Goal: Information Seeking & Learning: Learn about a topic

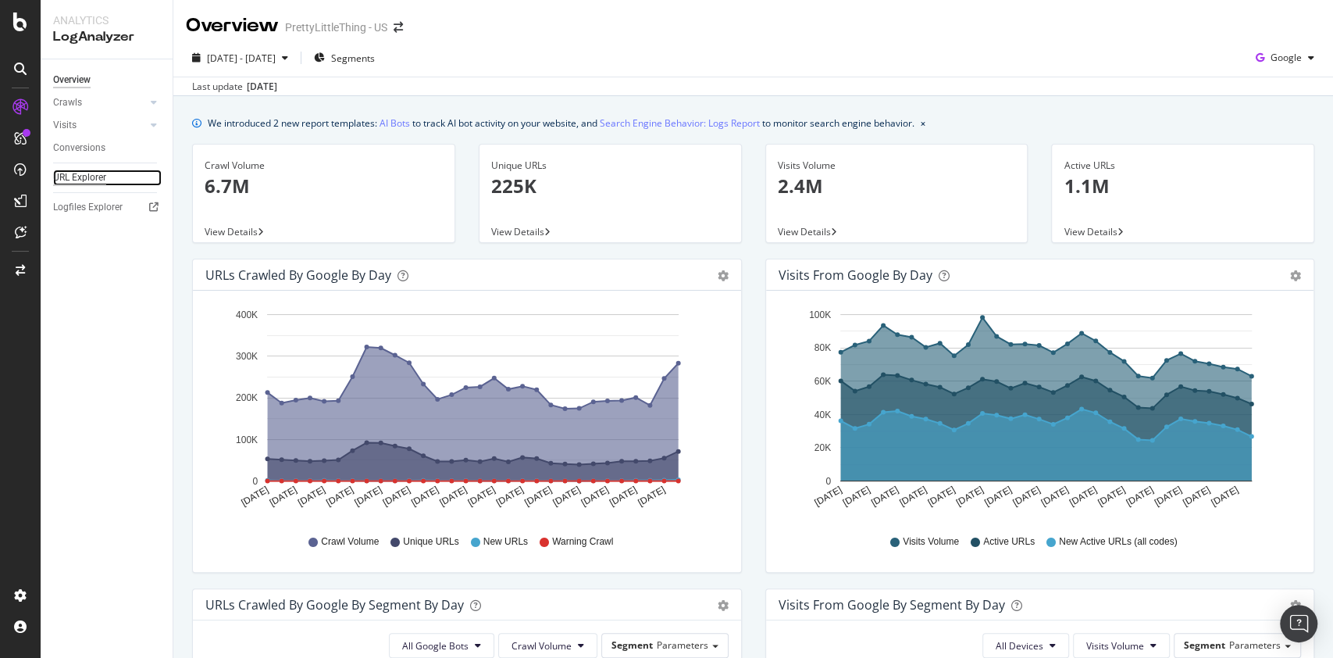
click at [74, 175] on div "URL Explorer" at bounding box center [79, 178] width 53 height 16
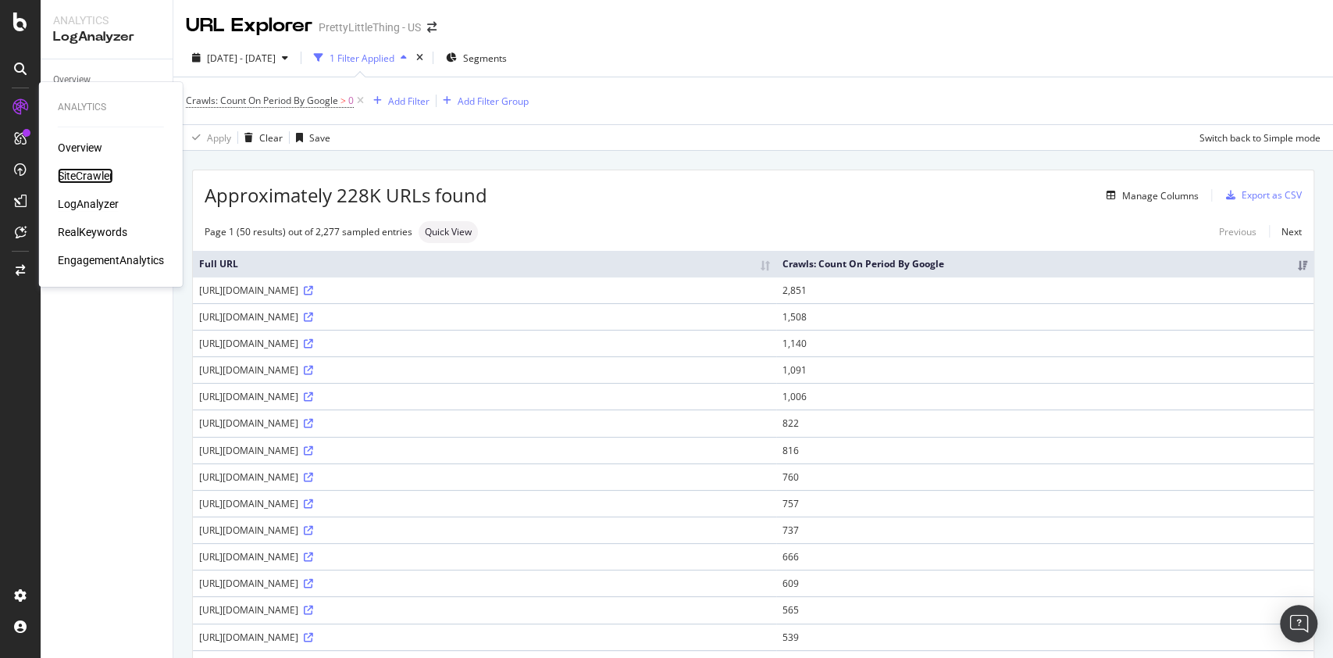
click at [99, 177] on div "SiteCrawler" at bounding box center [85, 176] width 55 height 16
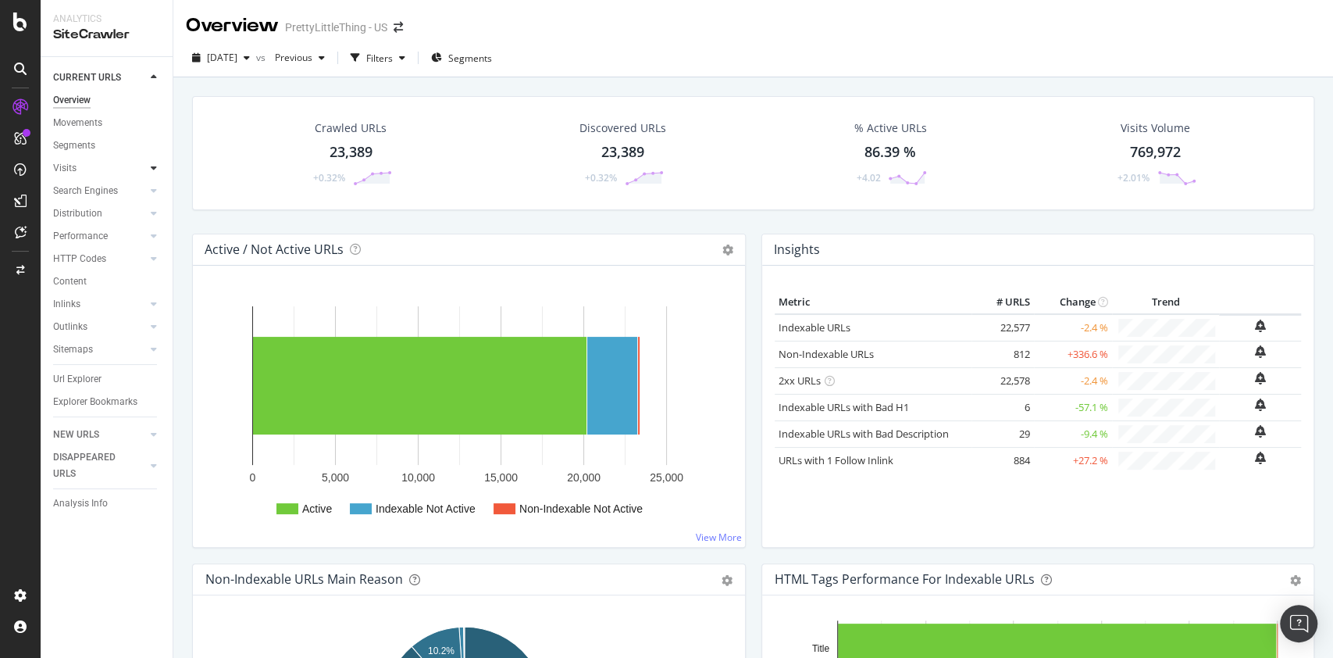
click at [154, 168] on icon at bounding box center [154, 167] width 6 height 9
click at [95, 211] on div "Orphan URLs" at bounding box center [87, 213] width 55 height 16
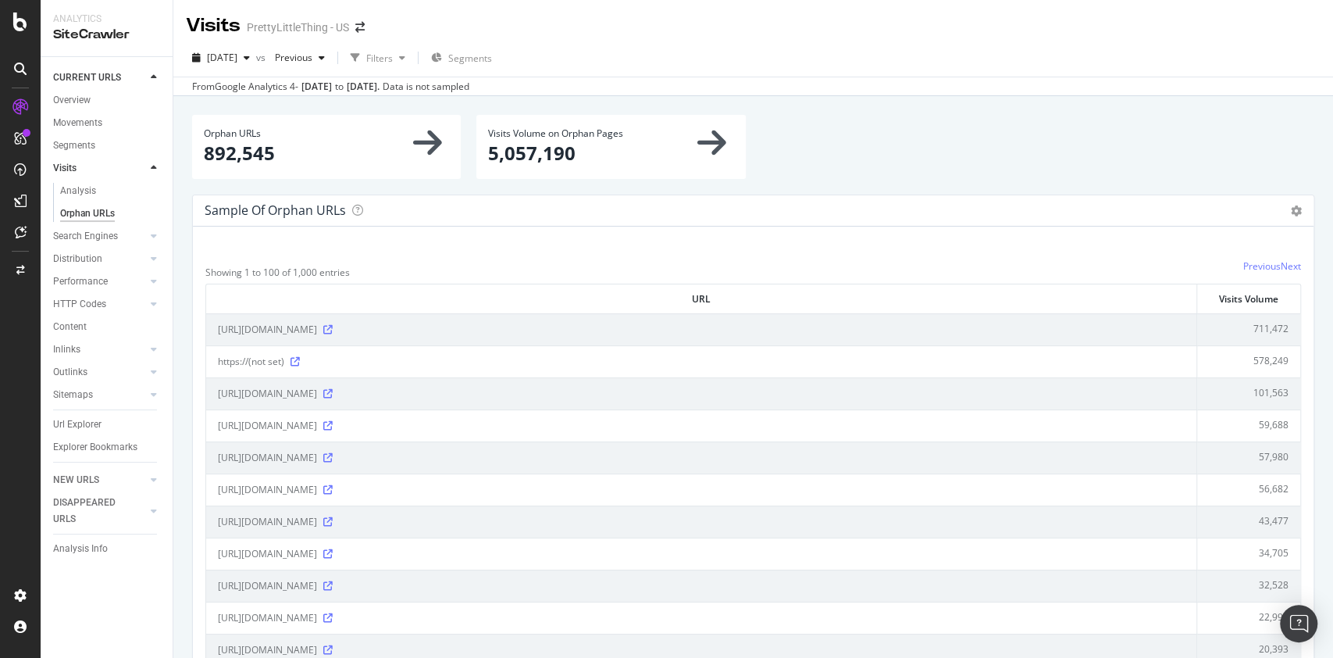
click at [151, 166] on icon at bounding box center [154, 167] width 6 height 9
click at [84, 373] on div "Url Explorer" at bounding box center [77, 379] width 48 height 16
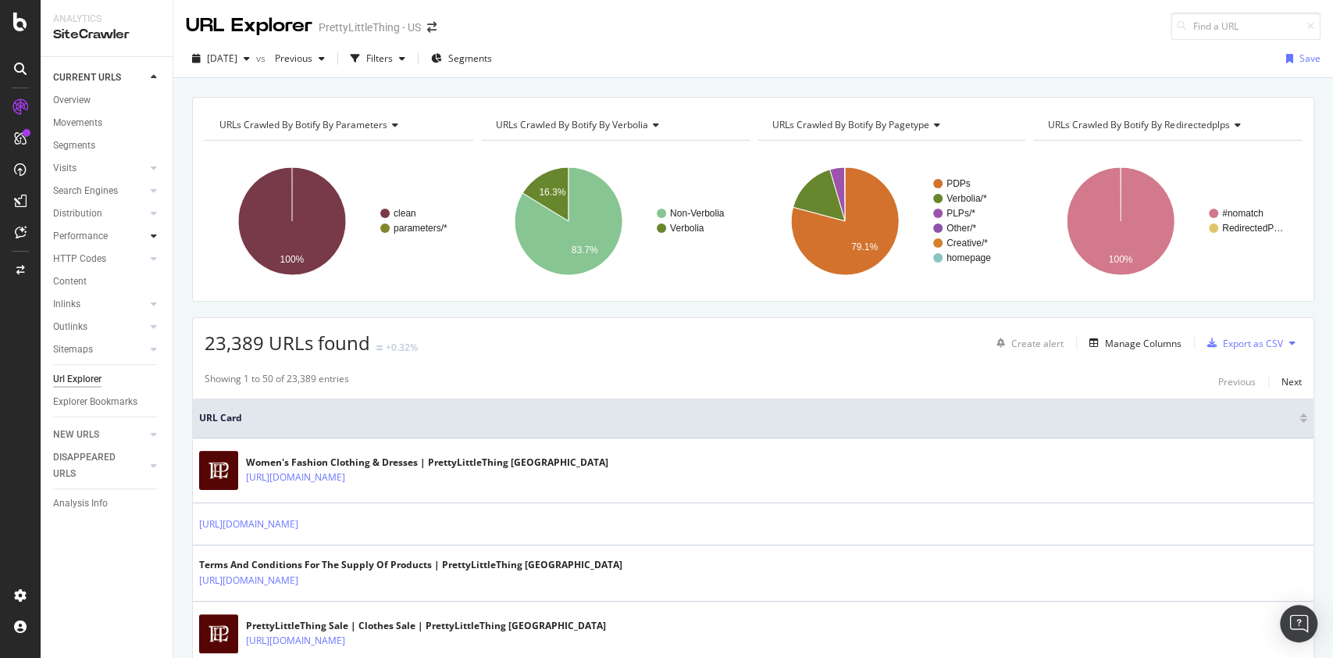
click at [151, 237] on icon at bounding box center [154, 235] width 6 height 9
click at [152, 216] on icon at bounding box center [154, 213] width 6 height 9
click at [151, 187] on icon at bounding box center [154, 190] width 6 height 9
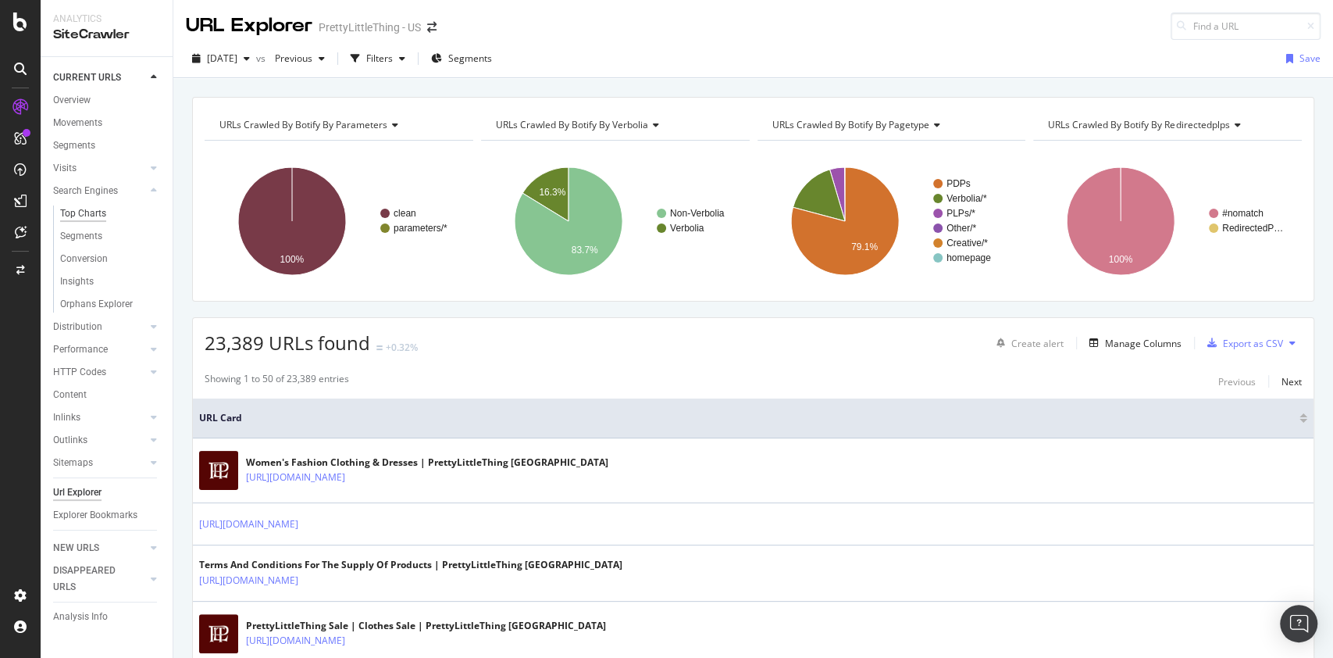
click at [94, 209] on div "Top Charts" at bounding box center [83, 213] width 46 height 16
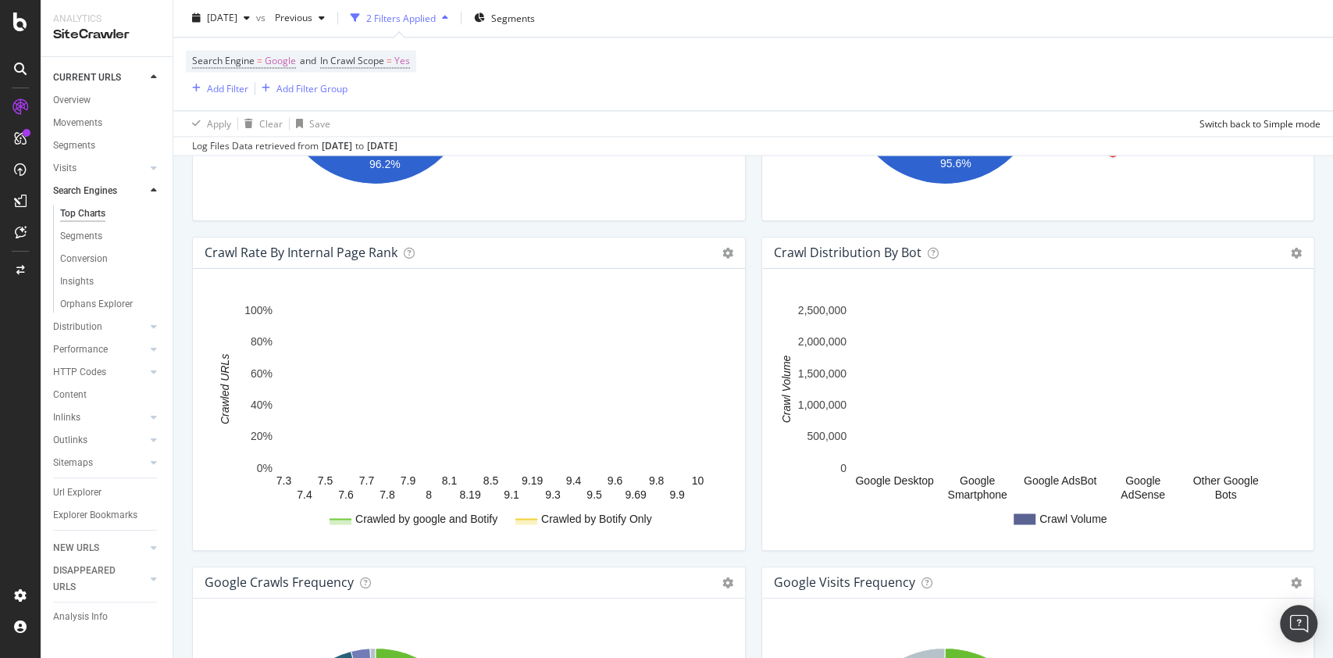
scroll to position [1818, 0]
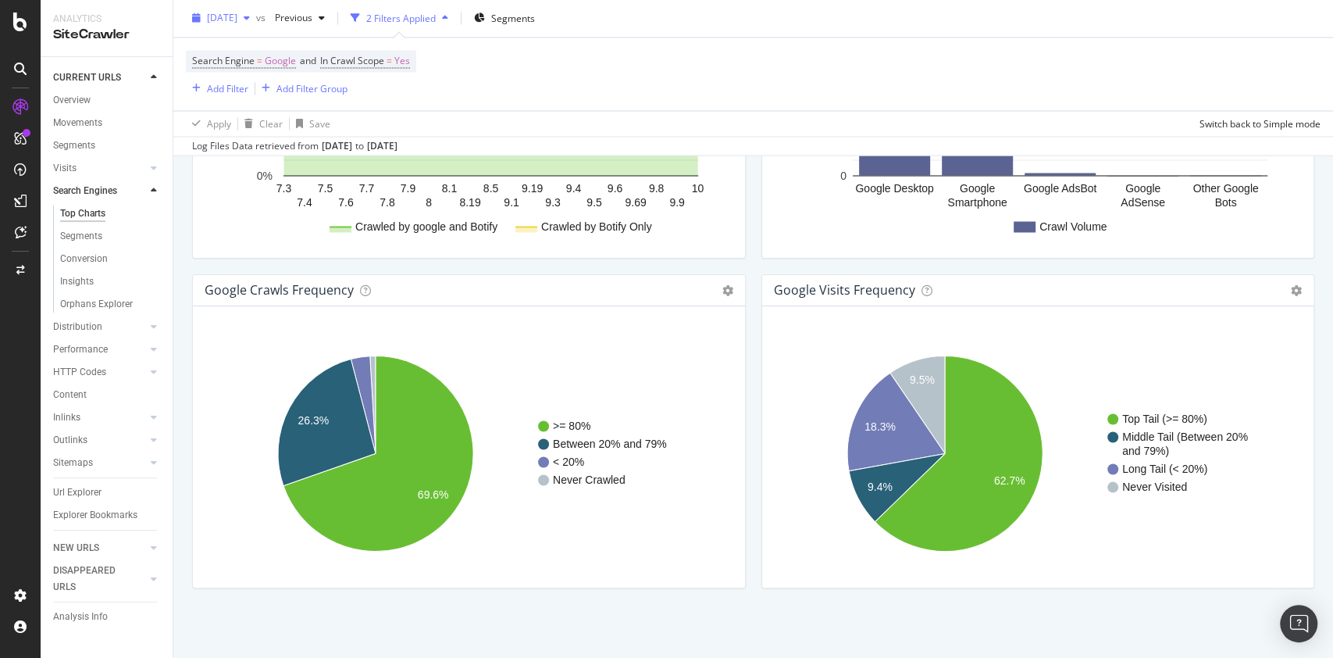
click at [237, 16] on span "[DATE]" at bounding box center [222, 18] width 30 height 13
click at [689, 85] on div "Search Engine = Google and In Crawl Scope = Yes Add Filter Add Filter Group" at bounding box center [753, 74] width 1135 height 73
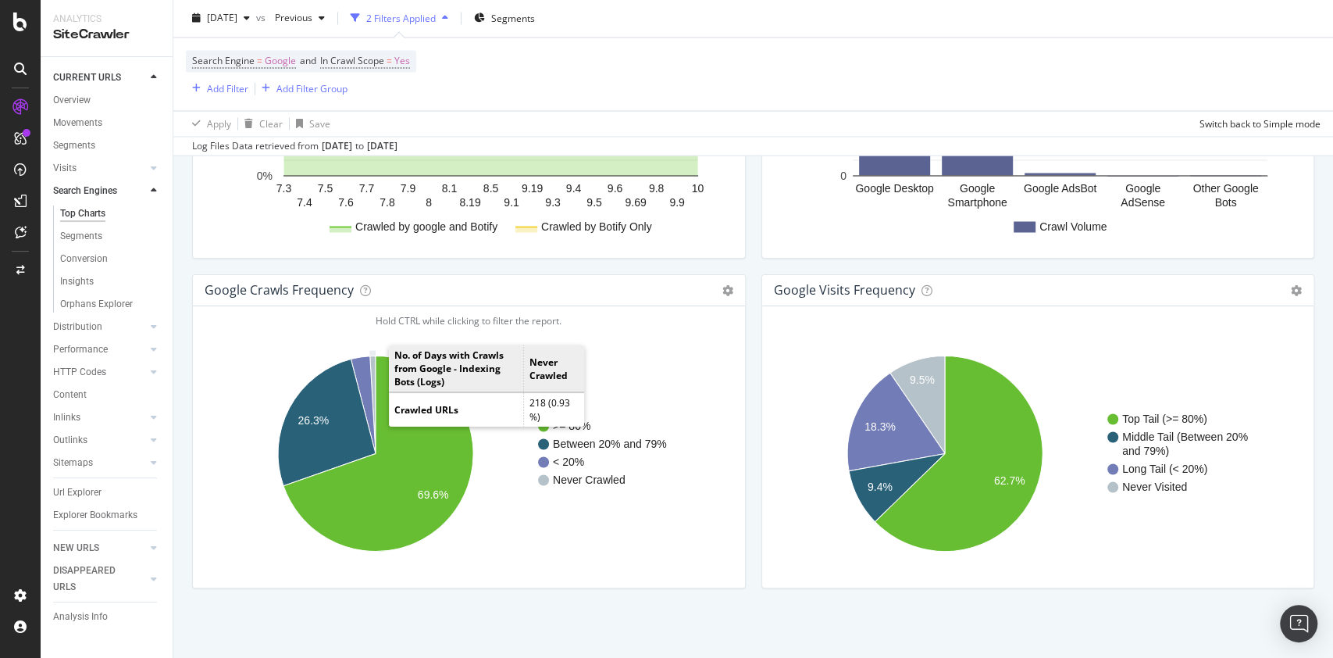
click at [373, 384] on icon "A chart." at bounding box center [372, 404] width 5 height 98
